Goal: Information Seeking & Learning: Learn about a topic

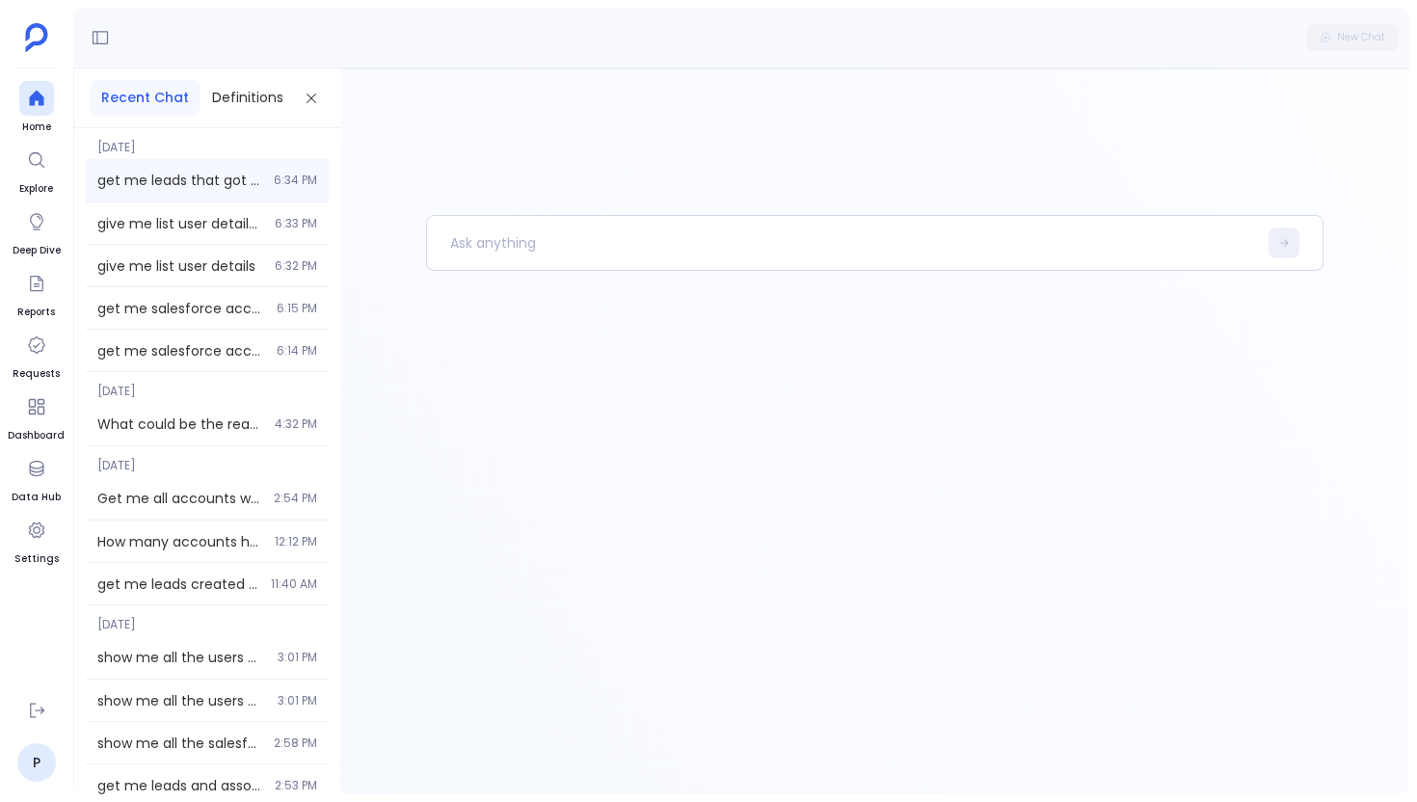
click at [252, 196] on div "get me leads that got converted in last 3 years plus the connected accounts wit…" at bounding box center [207, 180] width 243 height 42
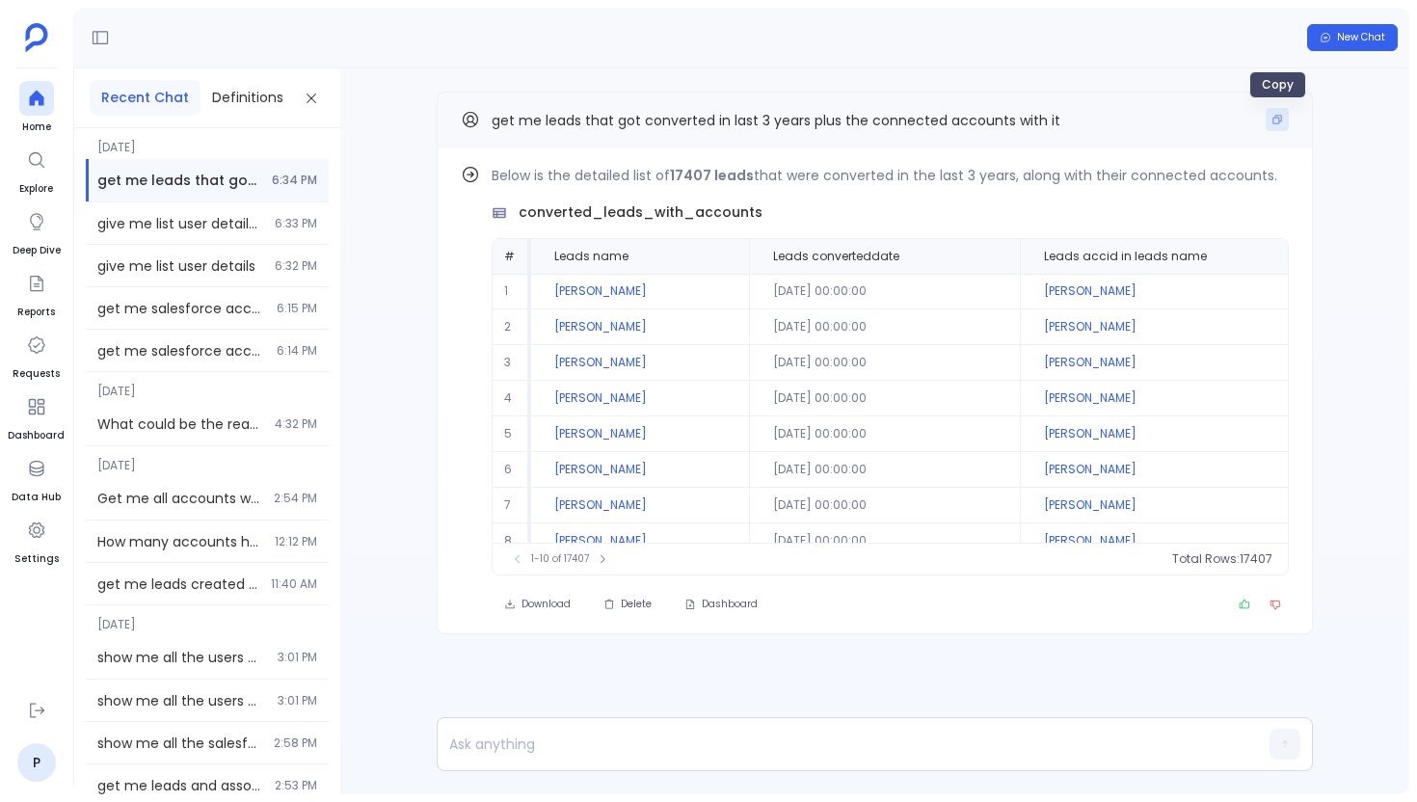
click at [1275, 122] on icon "Copy" at bounding box center [1277, 120] width 12 height 12
click at [60, 92] on ul "Home Explore Deep Dive Reports Requests Dashboard Data Hub Settings" at bounding box center [36, 383] width 57 height 604
click at [40, 100] on icon at bounding box center [36, 98] width 14 height 15
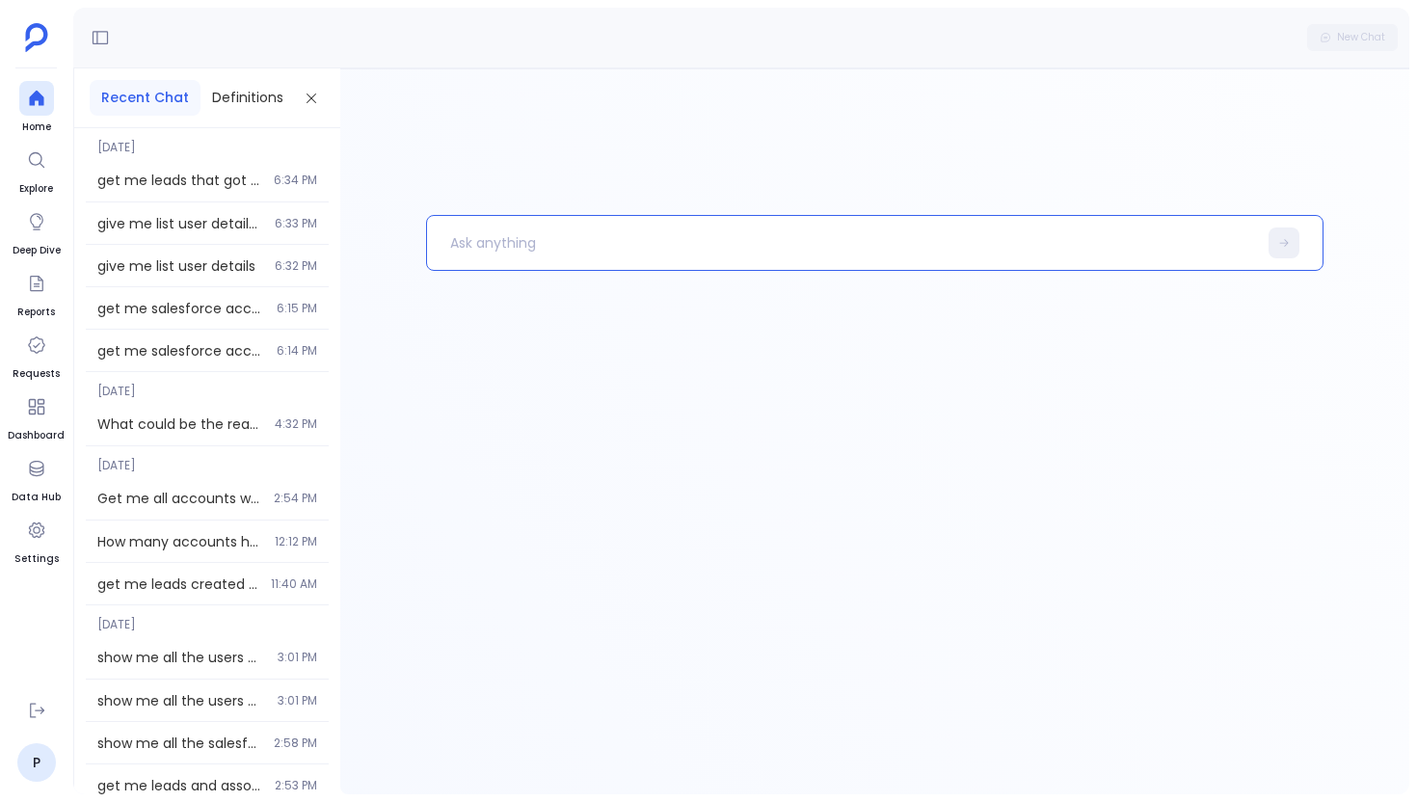
click at [600, 240] on p at bounding box center [842, 243] width 830 height 50
